Goal: Task Accomplishment & Management: Manage account settings

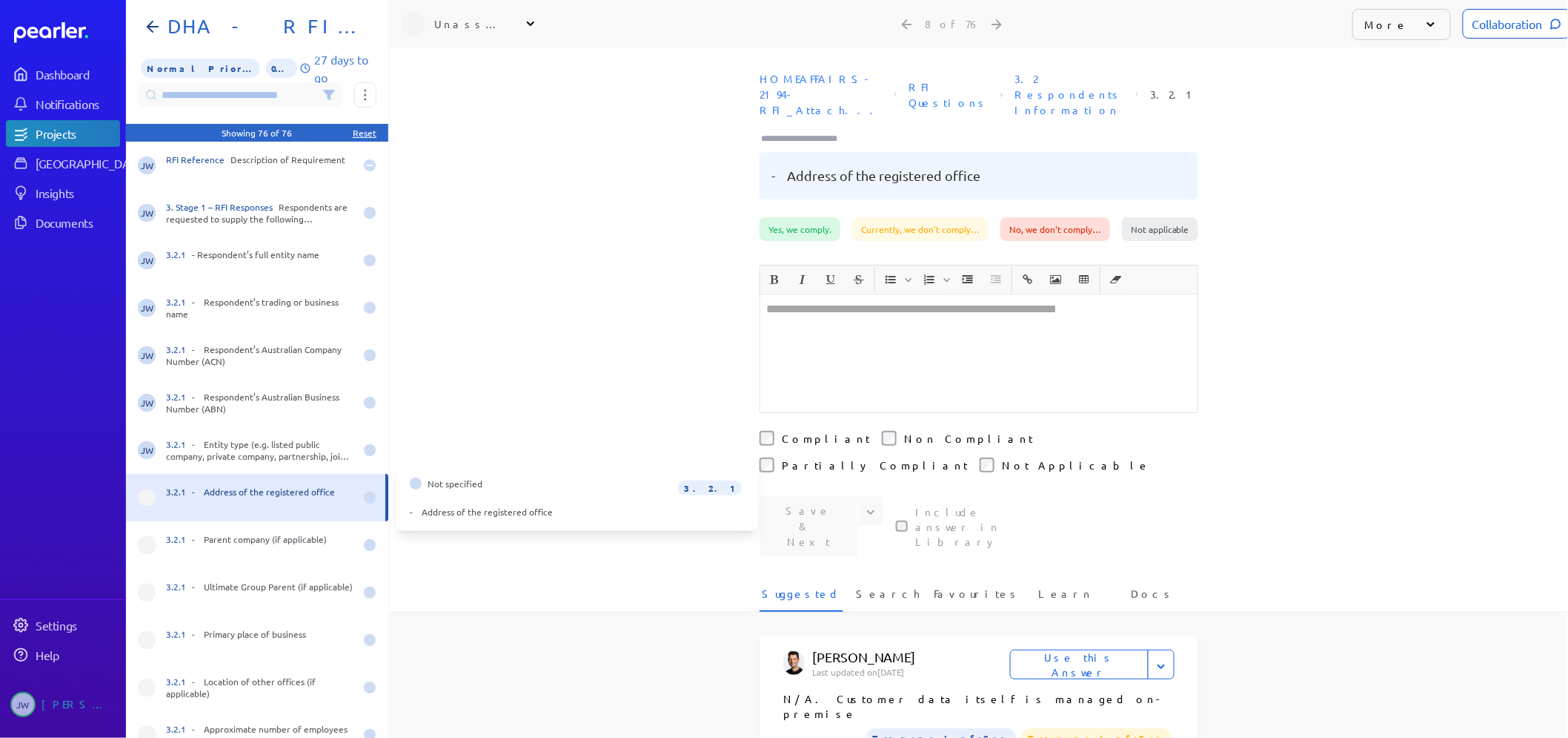
click at [364, 502] on div at bounding box center [370, 497] width 12 height 12
click at [151, 500] on span at bounding box center [146, 497] width 18 height 18
click at [531, 28] on icon at bounding box center [530, 23] width 15 height 15
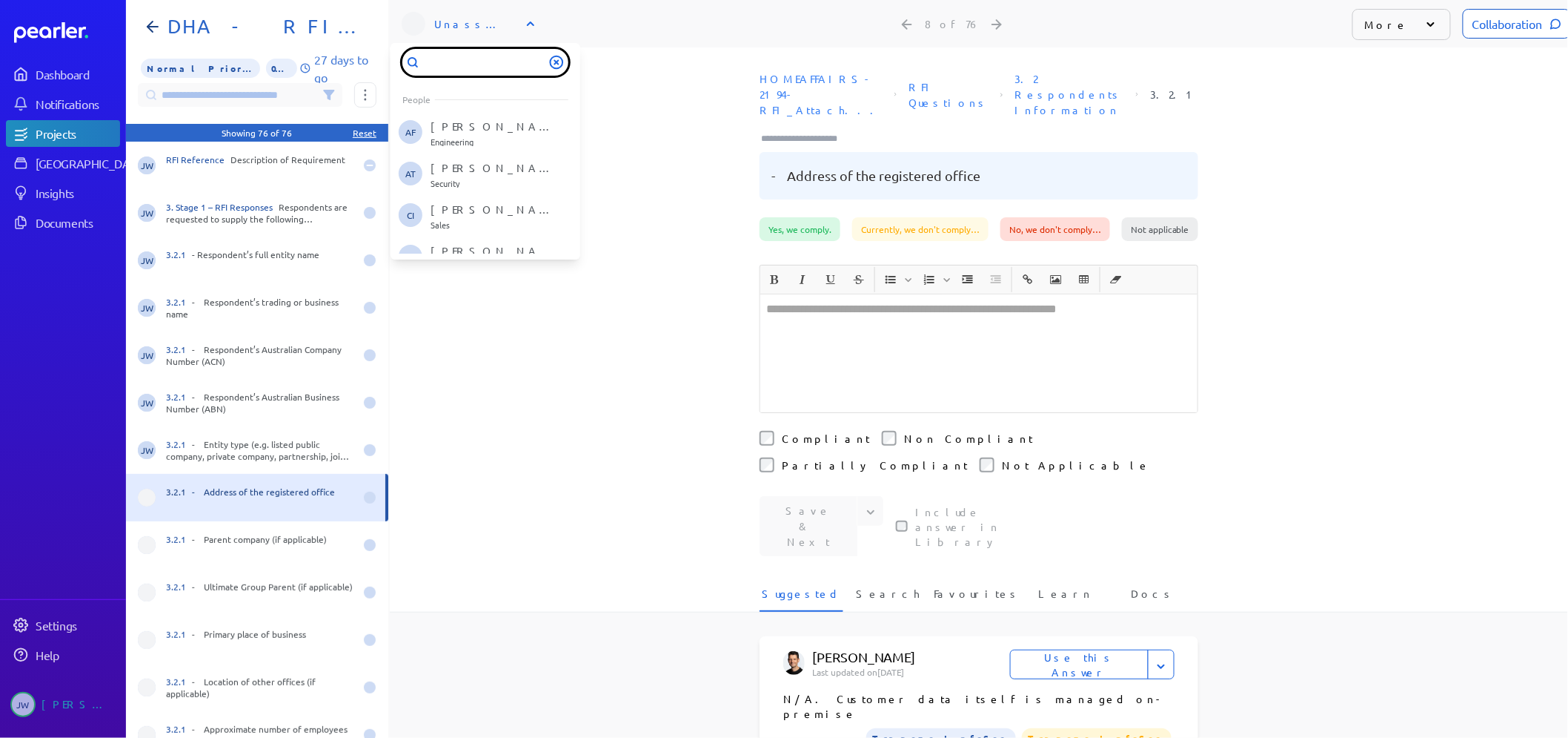
click at [446, 61] on input "text" at bounding box center [485, 62] width 166 height 27
type input "***"
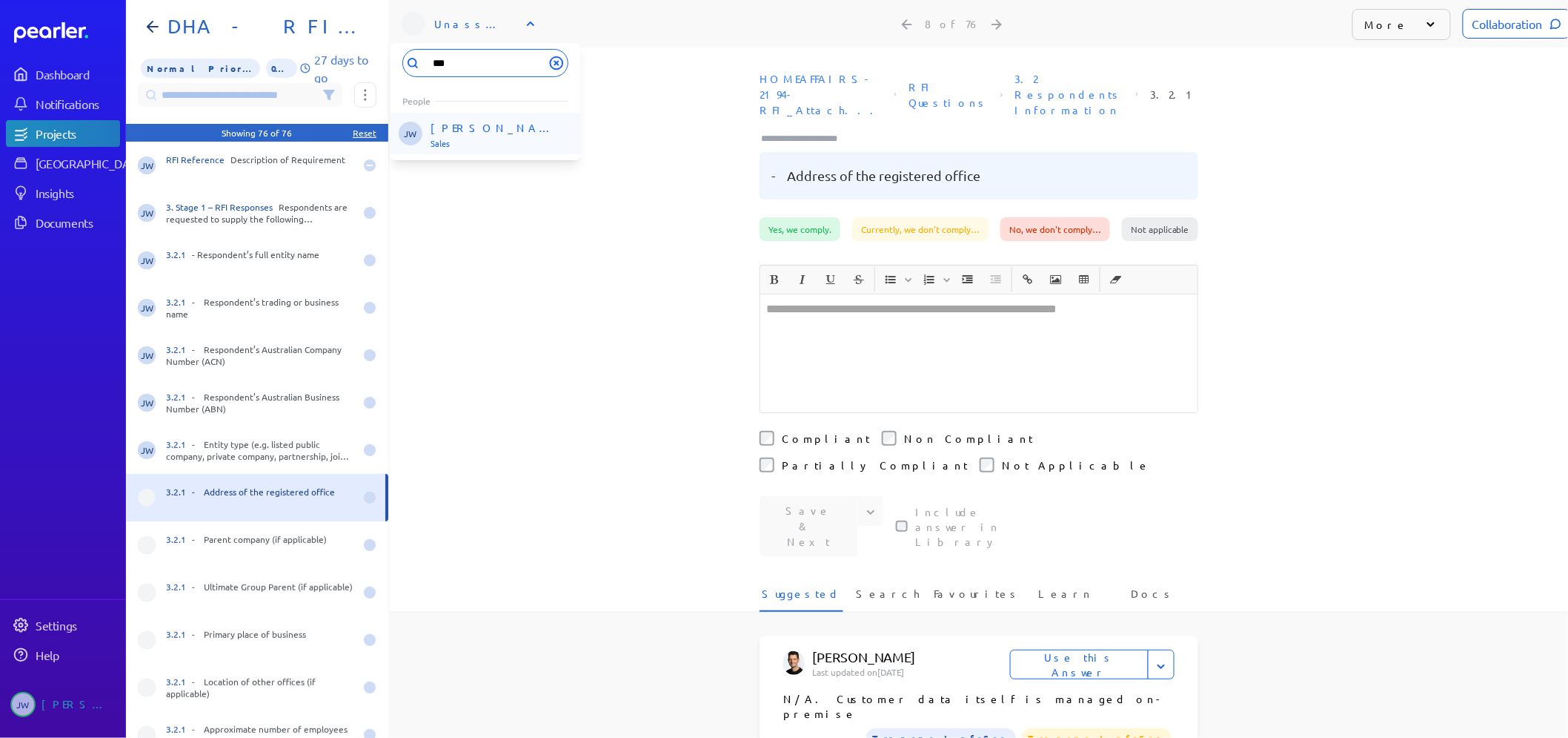
click at [453, 124] on p "[PERSON_NAME]" at bounding box center [492, 127] width 123 height 15
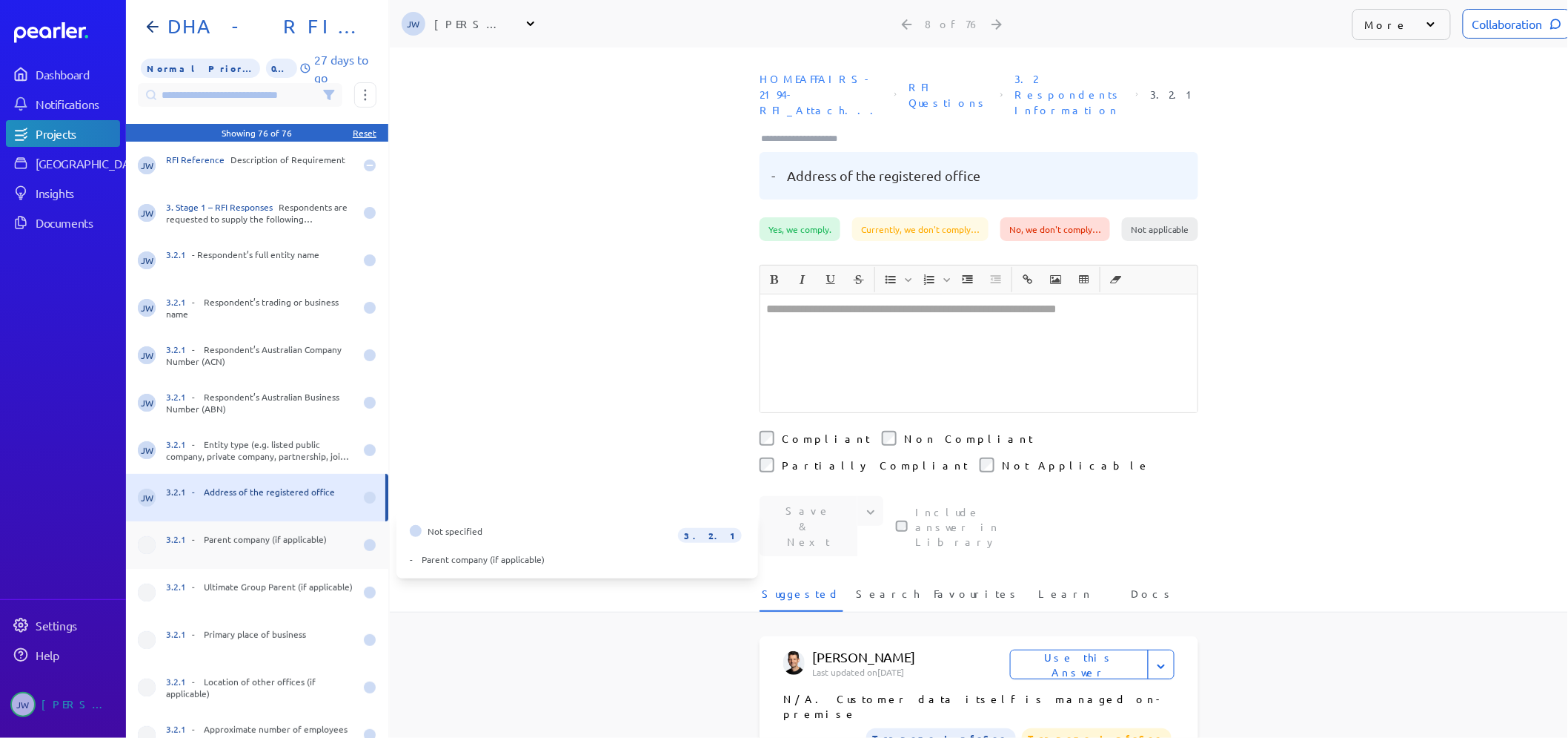
click at [272, 541] on div "3.2.1 - Parent company (if applicable)" at bounding box center [260, 545] width 188 height 24
